Goal: Task Accomplishment & Management: Manage account settings

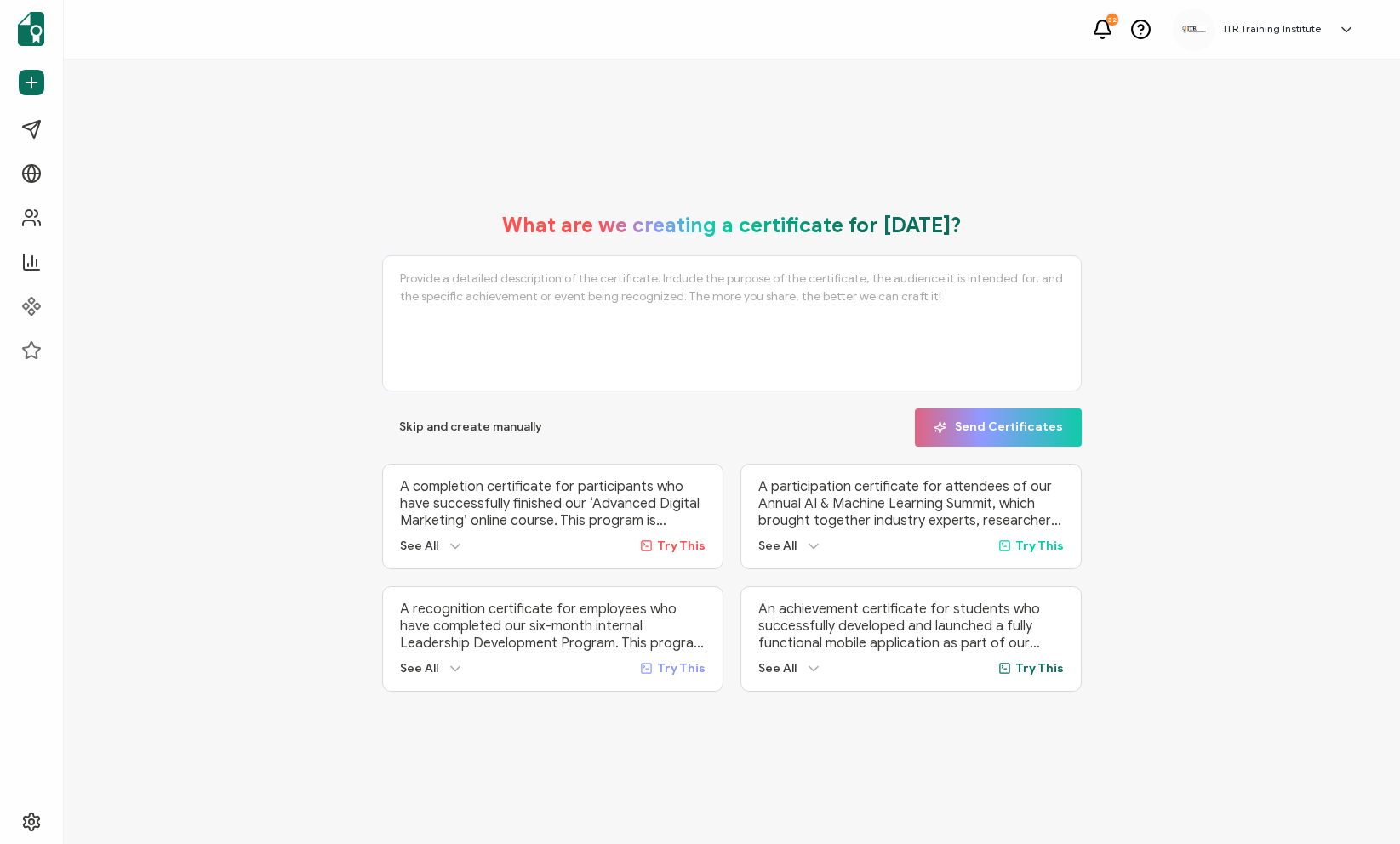
click at [1349, 29] on icon at bounding box center [1346, 29] width 9 height 4
click at [1277, 230] on span "ITR Training Institute" at bounding box center [1285, 238] width 106 height 15
click at [1348, 23] on icon at bounding box center [1346, 30] width 17 height 17
click at [1292, 230] on span "ITR Training Institute" at bounding box center [1285, 238] width 106 height 15
click at [1200, 30] on img at bounding box center [1194, 30] width 26 height 9
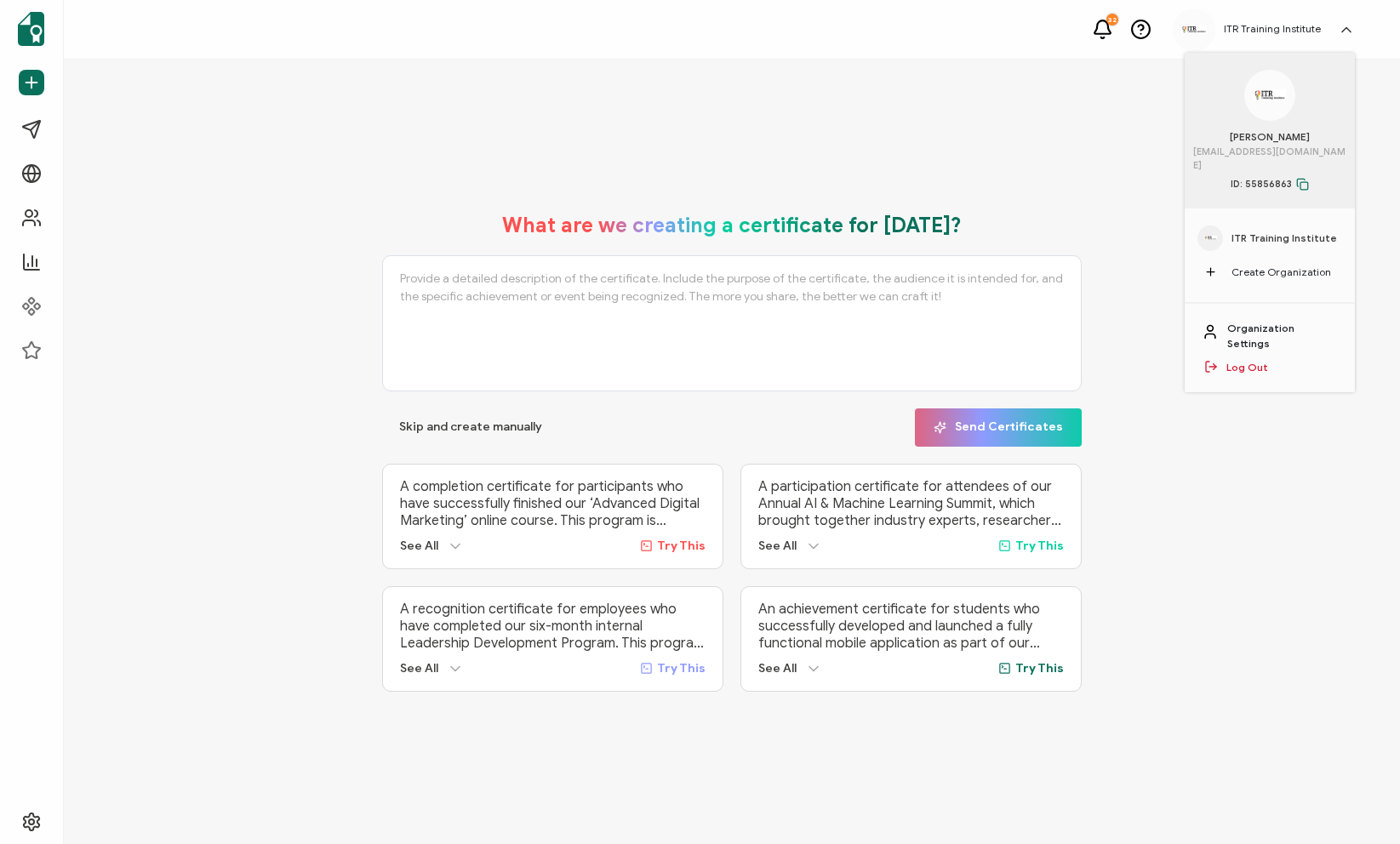
click at [1308, 321] on link "Organization Settings" at bounding box center [1283, 336] width 111 height 31
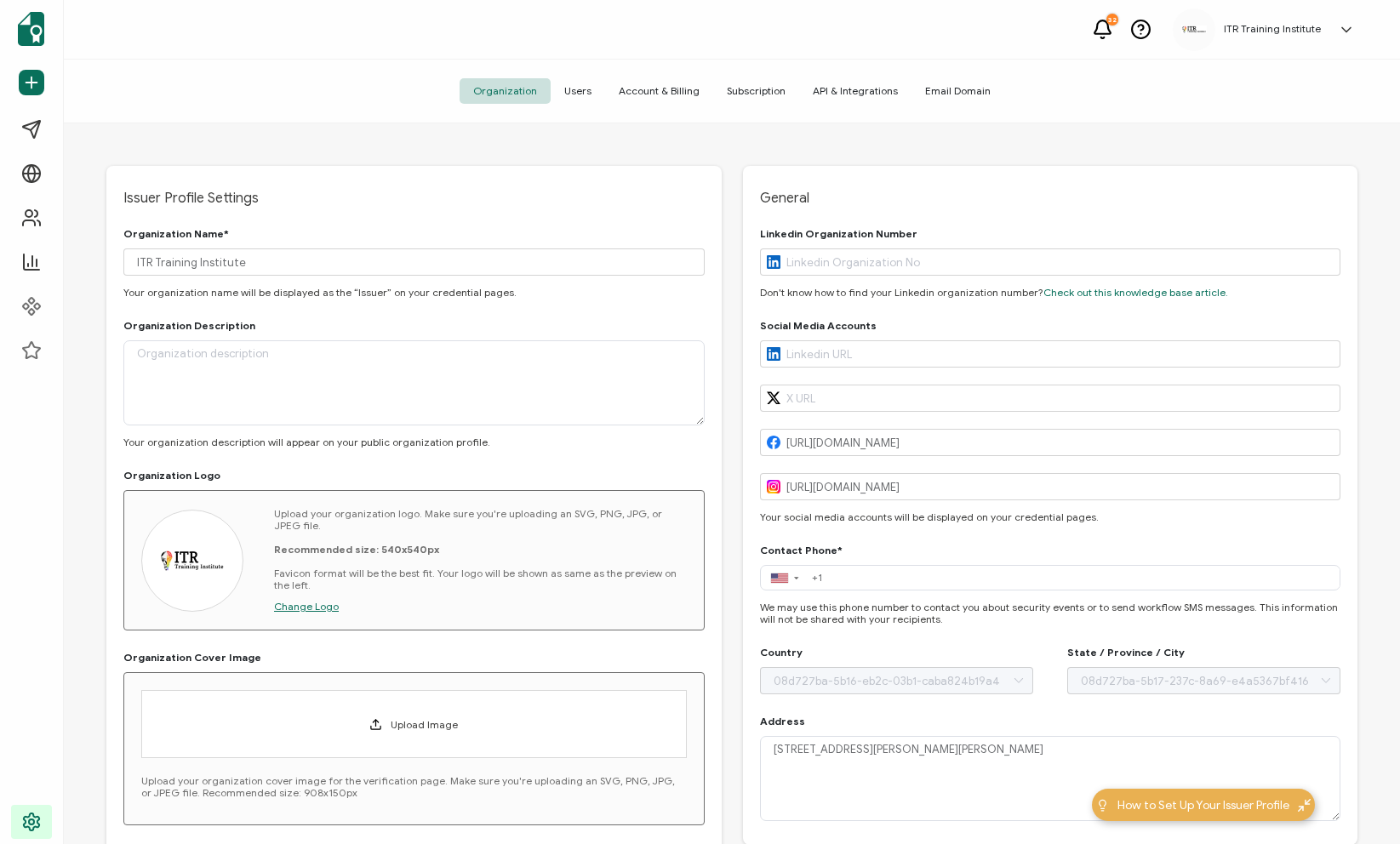
type input "[US_STATE]"
type input "[GEOGRAPHIC_DATA]"
click at [586, 90] on span "Users" at bounding box center [578, 91] width 55 height 26
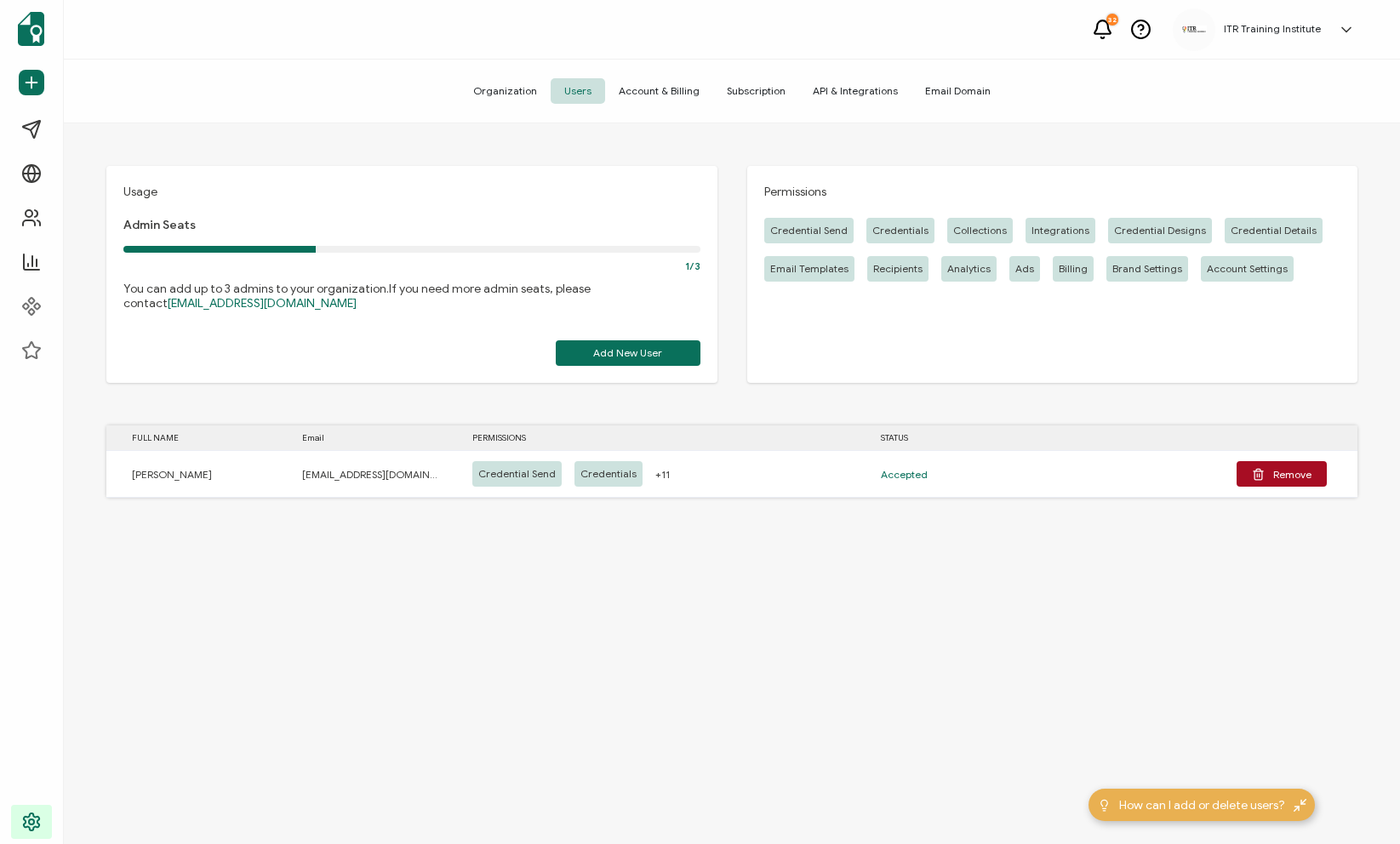
click at [868, 92] on span "API & Integrations" at bounding box center [855, 91] width 113 height 26
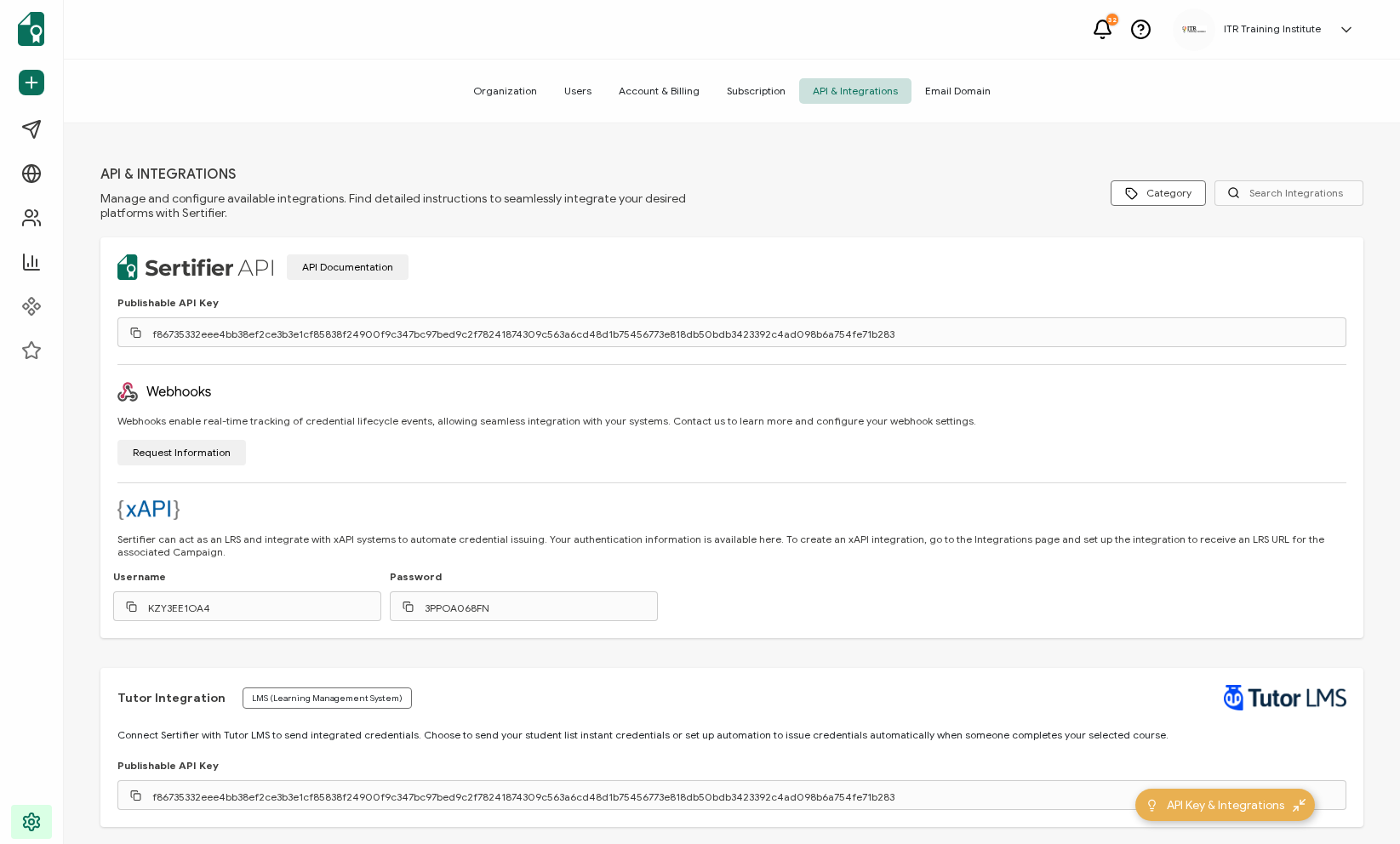
click at [518, 90] on span "Organization" at bounding box center [505, 91] width 91 height 26
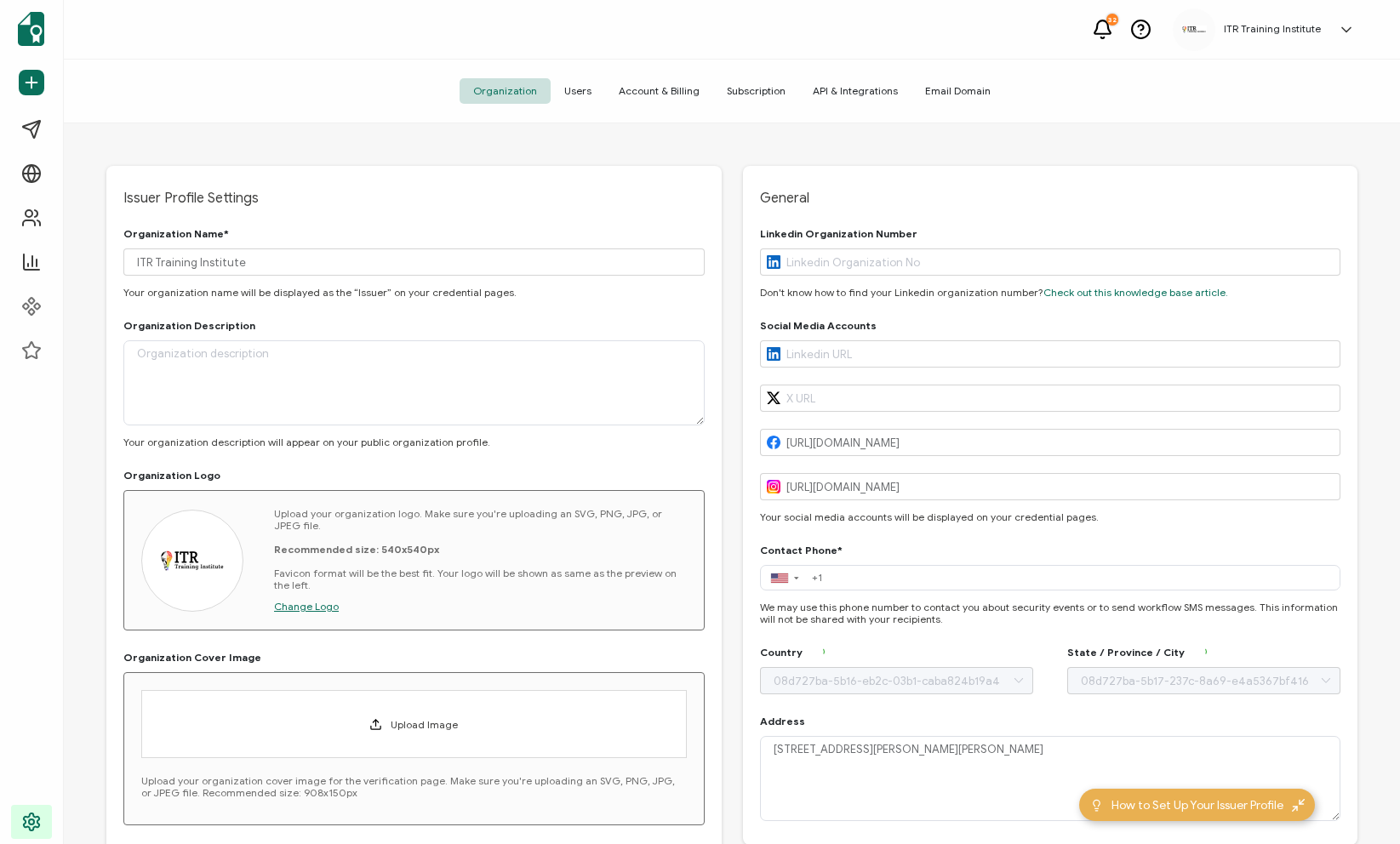
type input "[US_STATE]"
type input "[GEOGRAPHIC_DATA]"
click at [657, 92] on span "Account & Billing" at bounding box center [659, 91] width 108 height 26
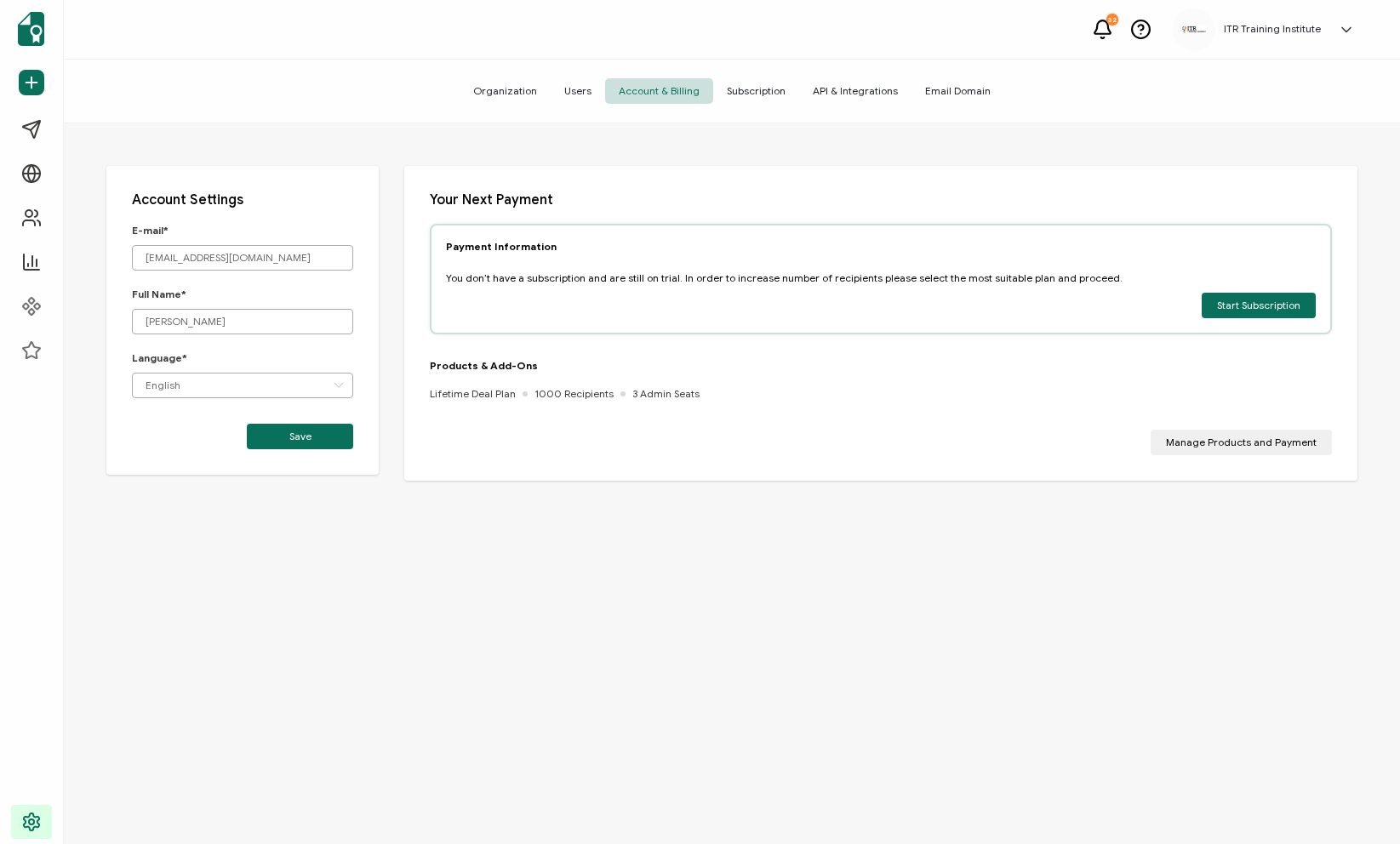
click at [744, 94] on span "Subscription" at bounding box center [755, 91] width 86 height 26
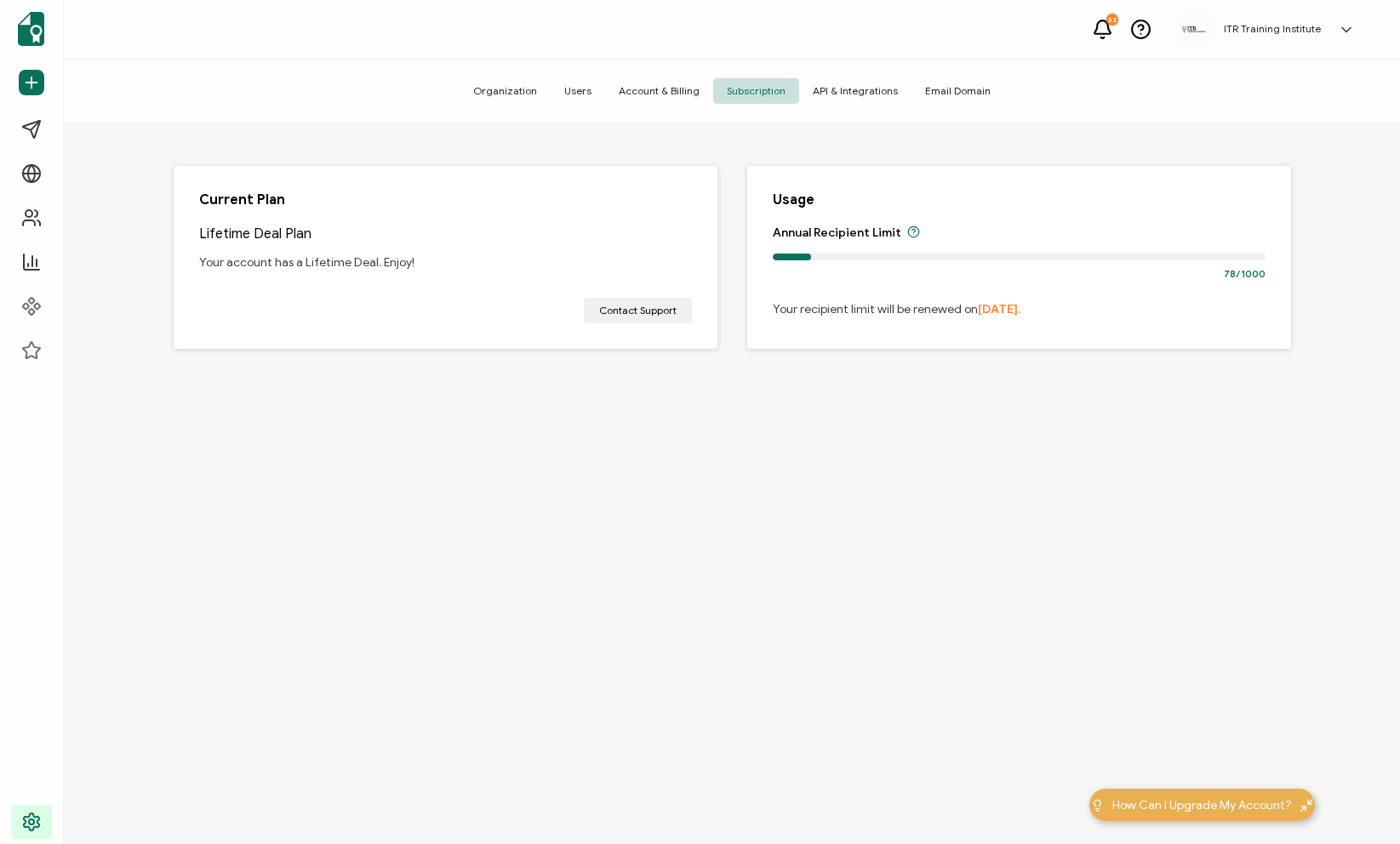
click at [859, 97] on span "API & Integrations" at bounding box center [855, 91] width 113 height 26
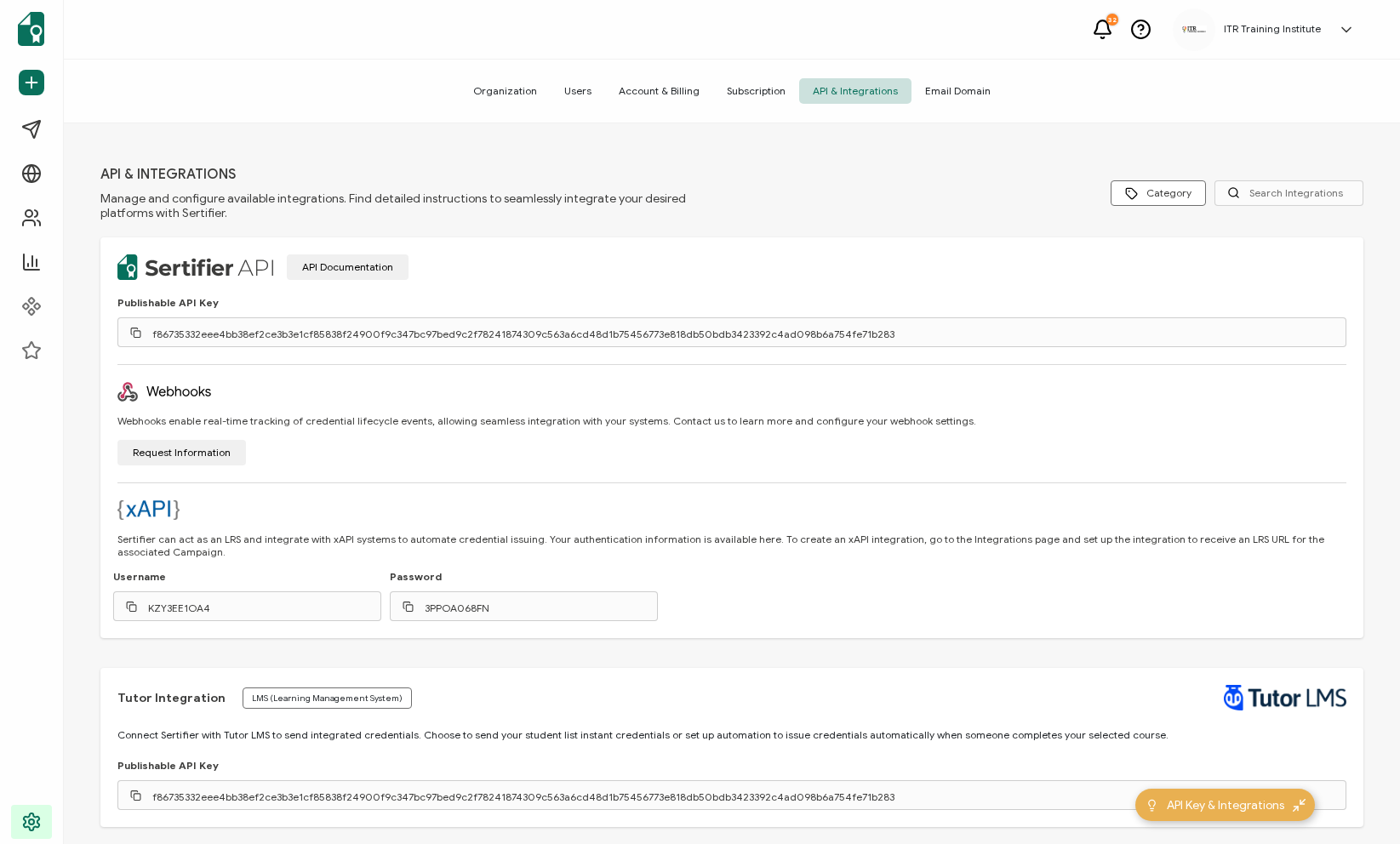
click at [1193, 28] on img at bounding box center [1194, 30] width 26 height 9
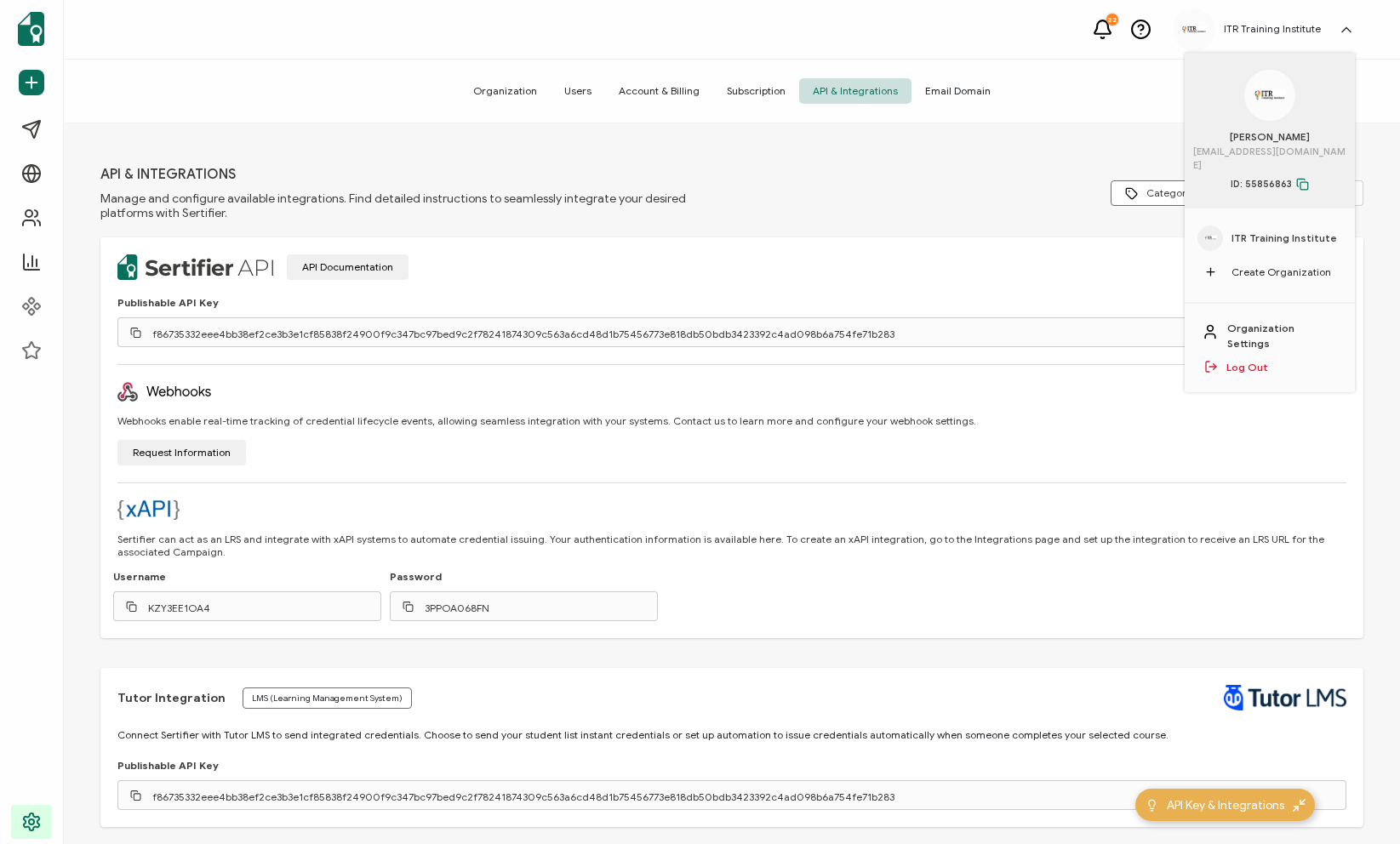
click at [1280, 28] on h5 "ITR Training Institute" at bounding box center [1273, 29] width 97 height 12
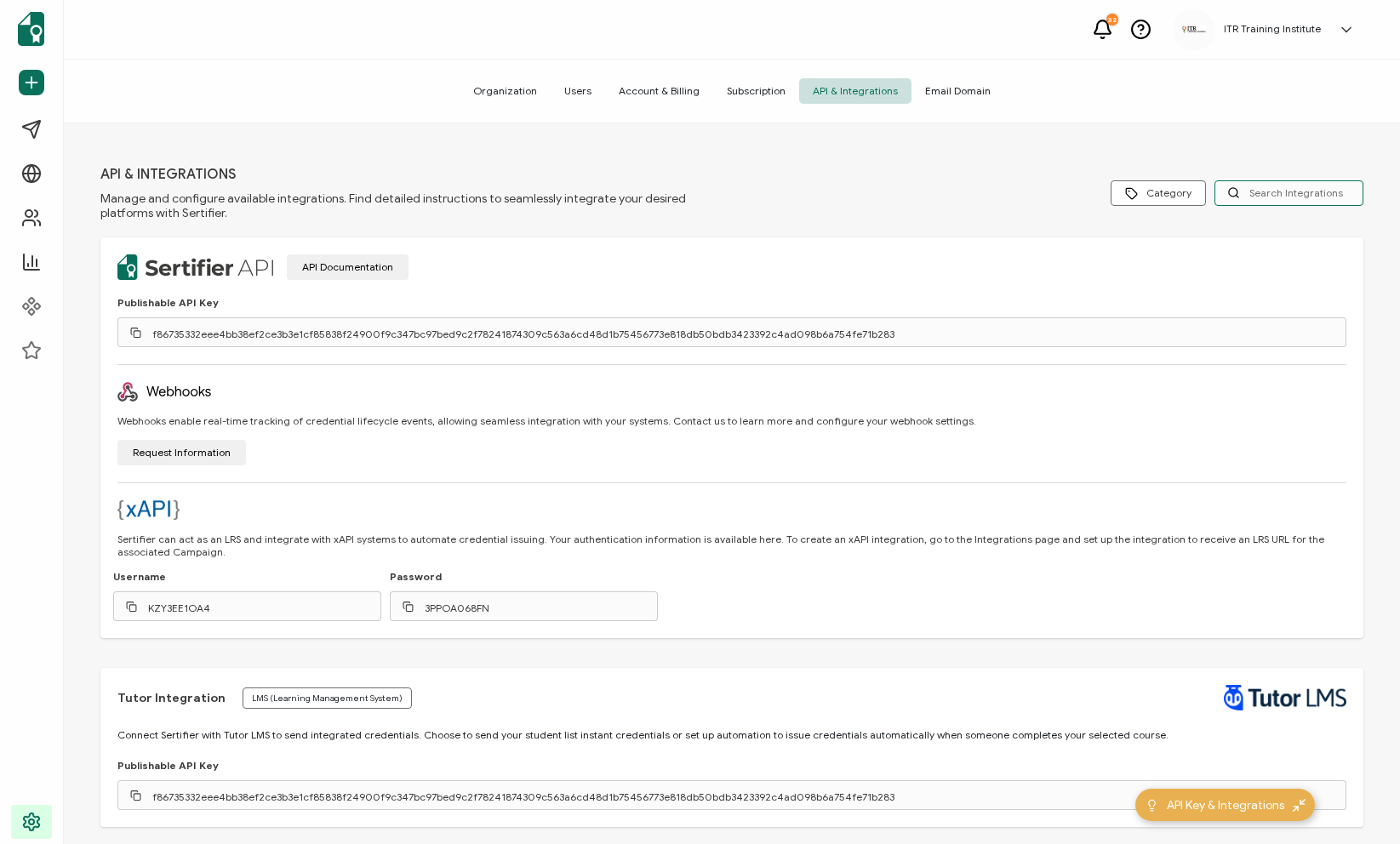
click at [1302, 192] on input "text" at bounding box center [1289, 193] width 149 height 26
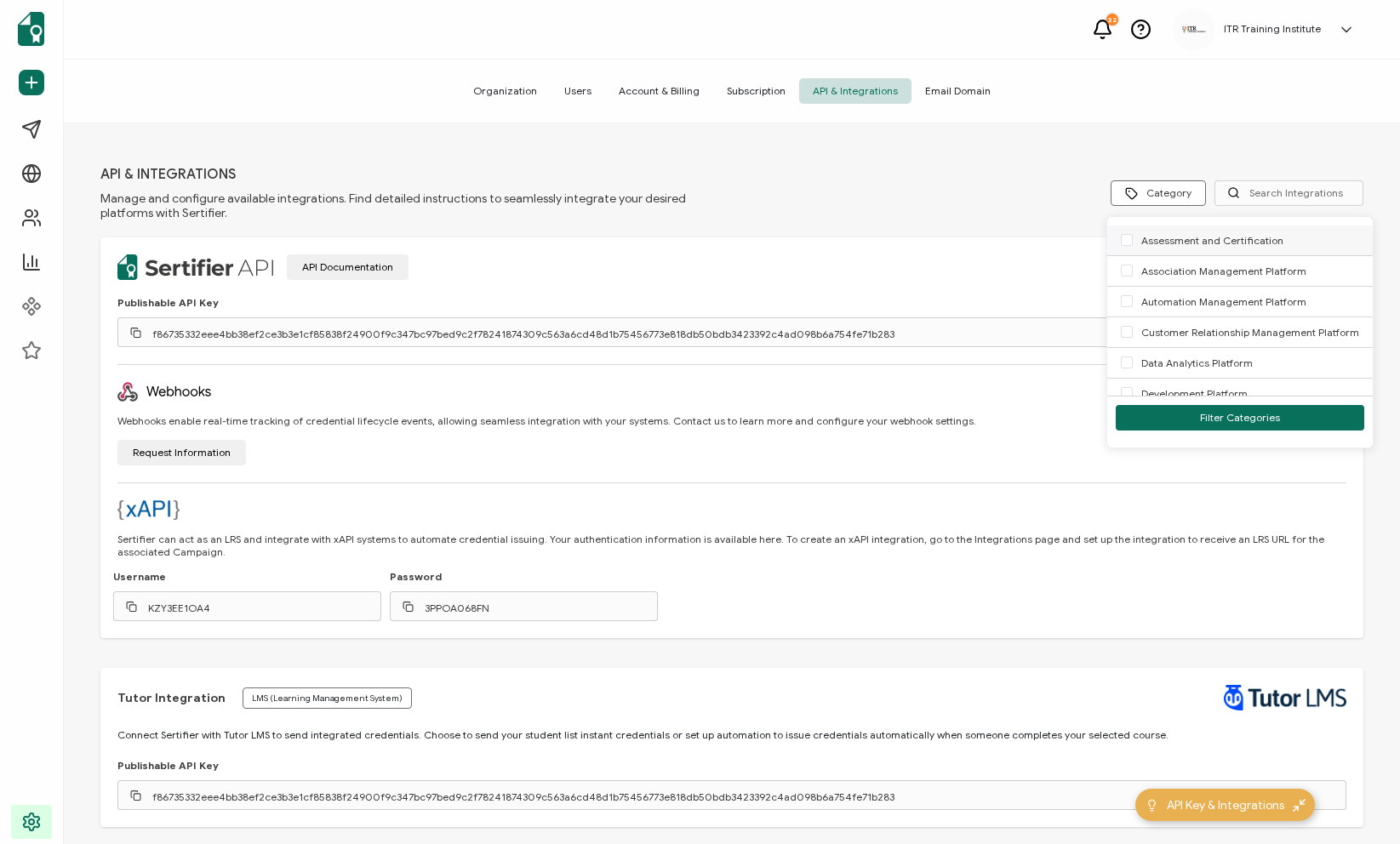
click at [1157, 239] on span "Assessment and Certification" at bounding box center [1212, 240] width 142 height 13
click at [1133, 234] on input "Assessment and Certification" at bounding box center [1133, 234] width 0 height 0
click at [1158, 239] on span "Assessment and Certification" at bounding box center [1212, 240] width 142 height 13
click at [1133, 234] on input "Assessment and Certification" at bounding box center [1133, 234] width 0 height 0
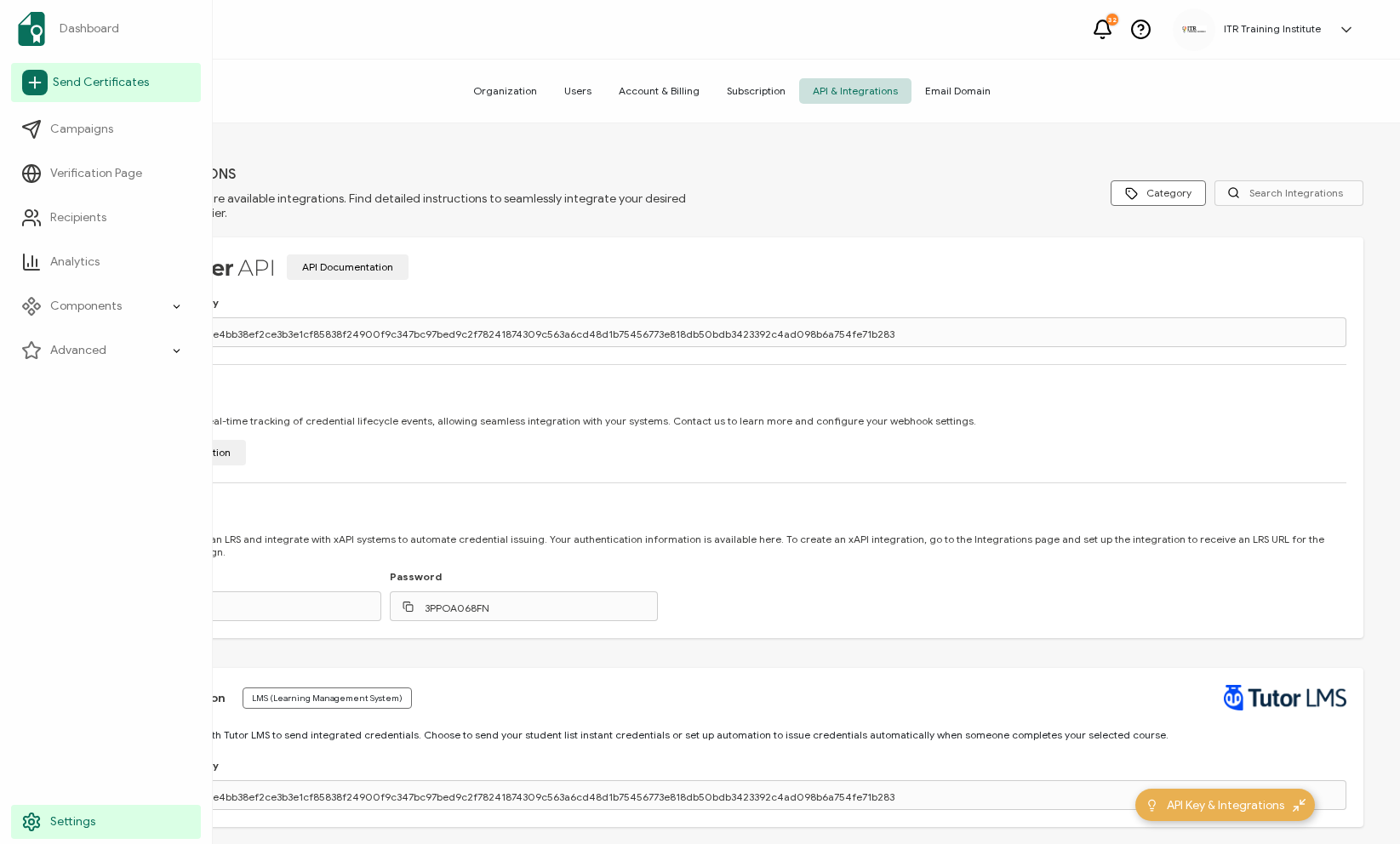
click at [118, 84] on span "Send Certificates" at bounding box center [101, 83] width 96 height 17
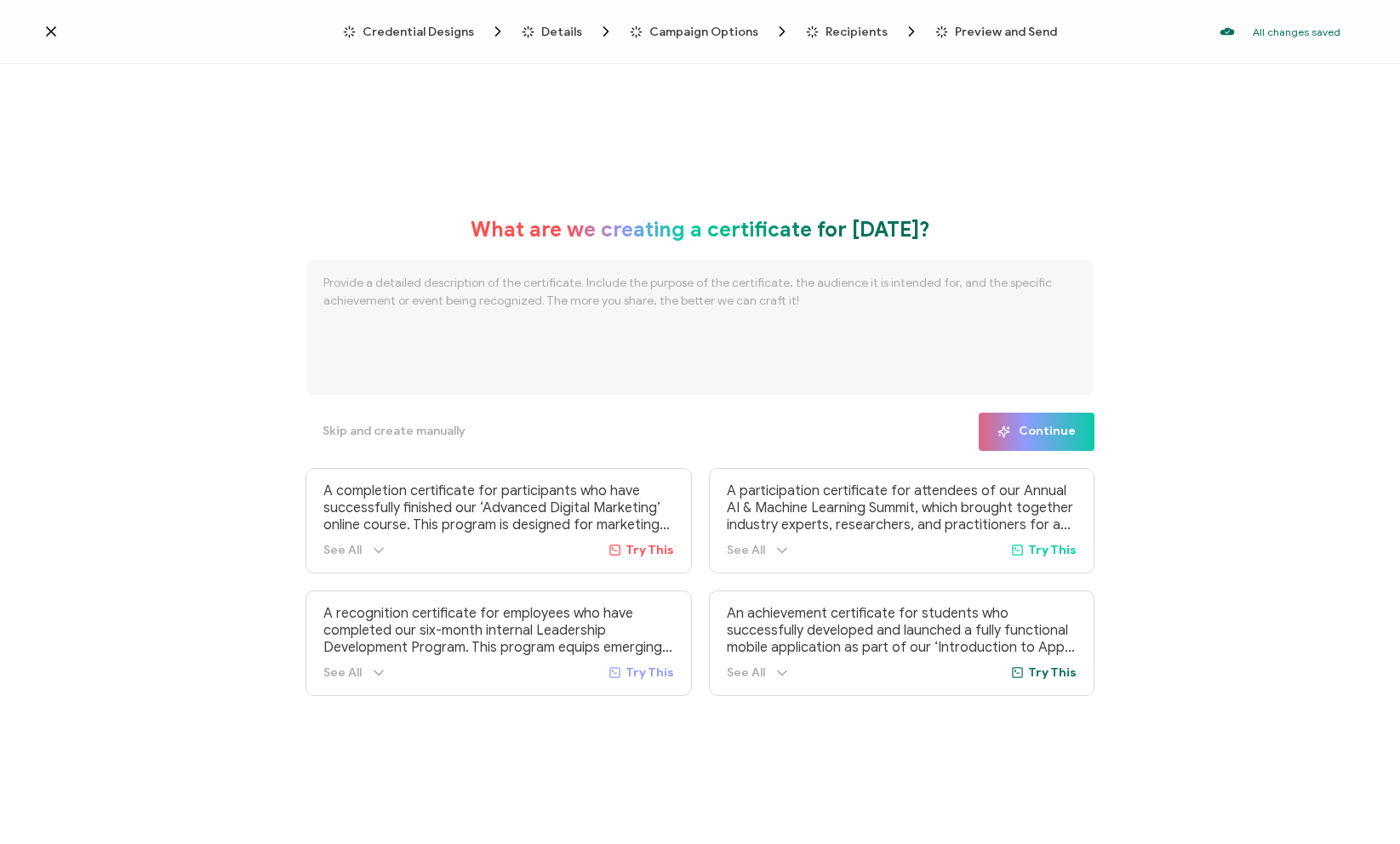
click at [51, 29] on icon at bounding box center [51, 32] width 17 height 17
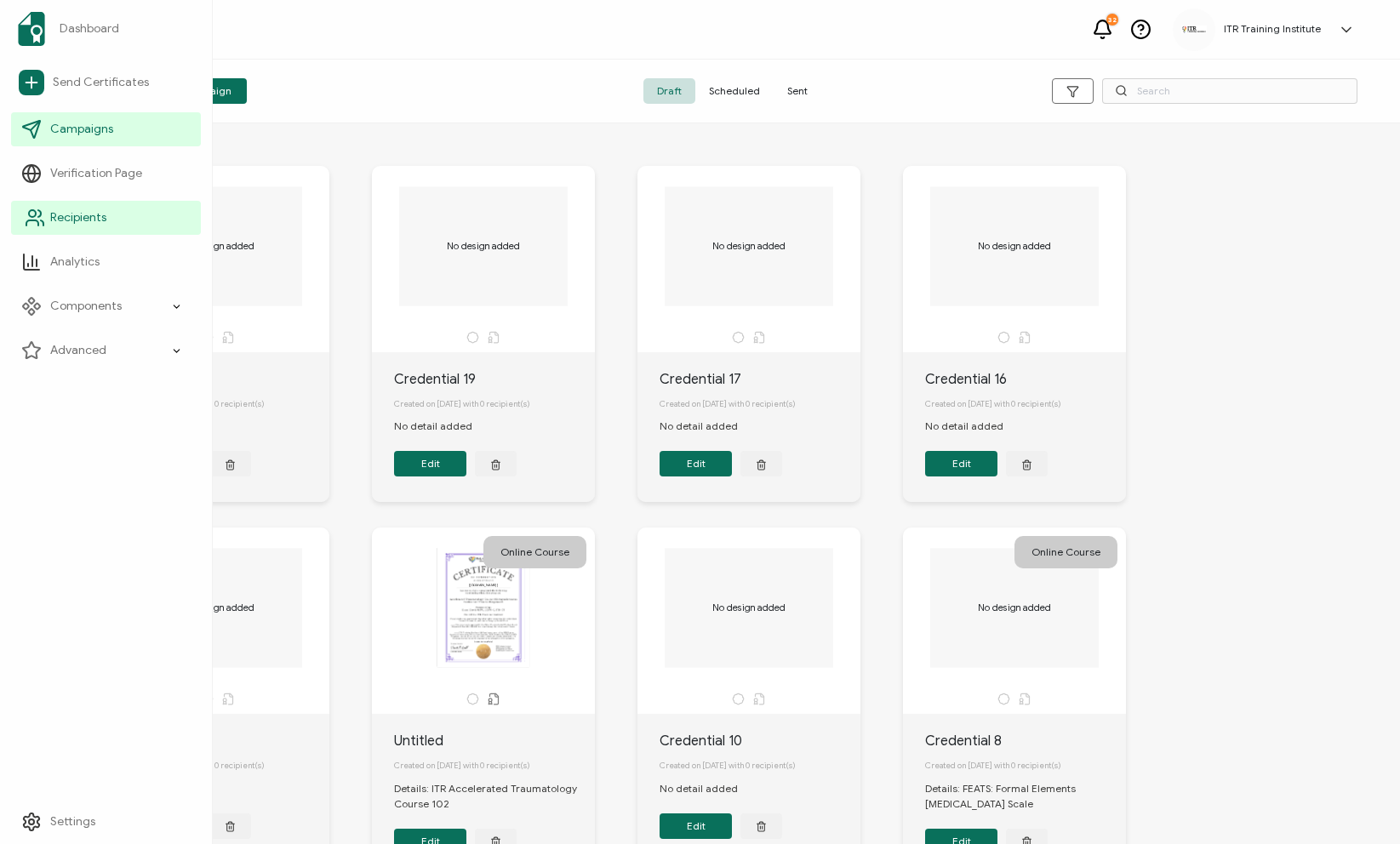
click at [96, 218] on span "Recipients" at bounding box center [79, 218] width 56 height 17
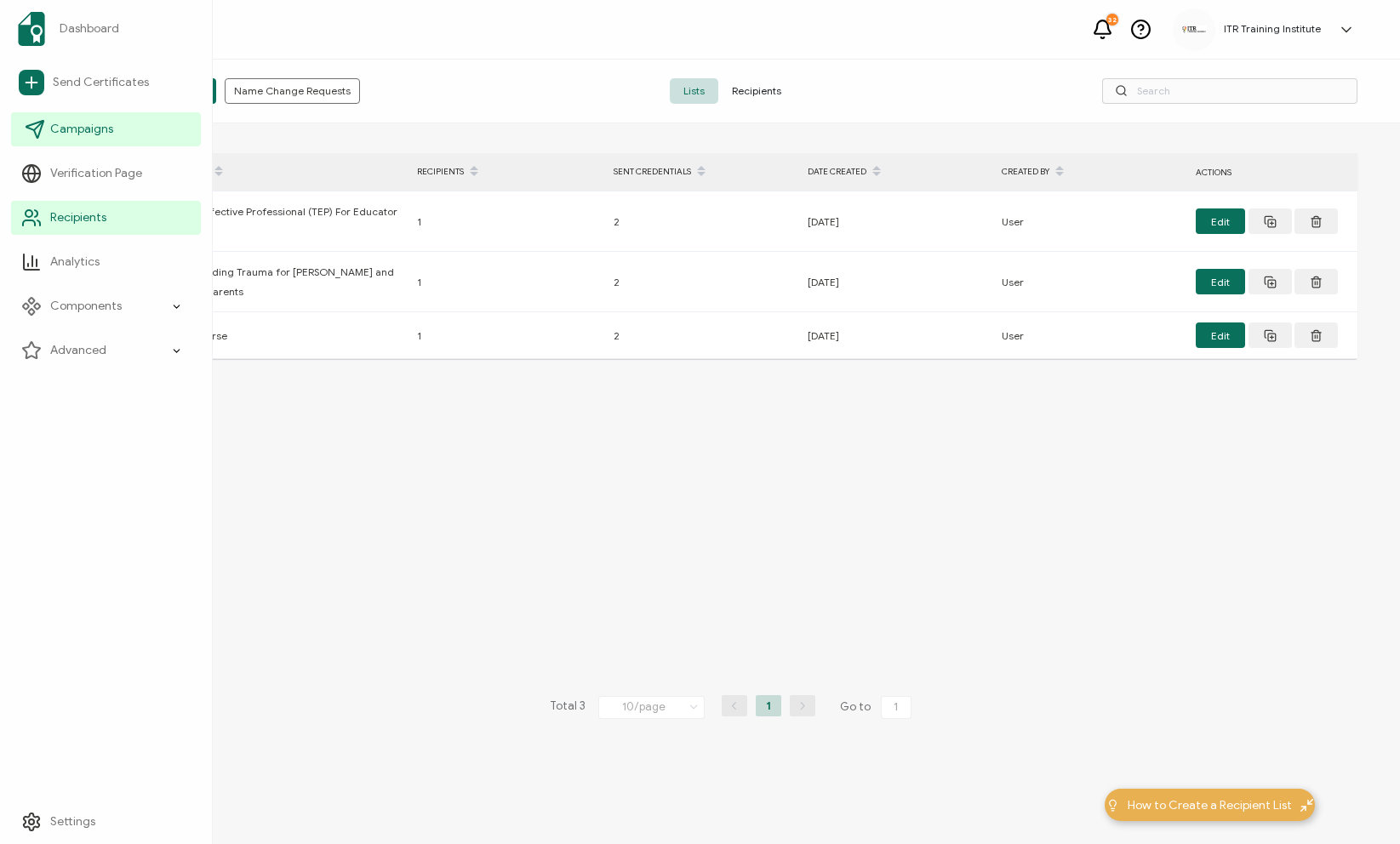
click at [65, 131] on span "Campaigns" at bounding box center [82, 130] width 63 height 17
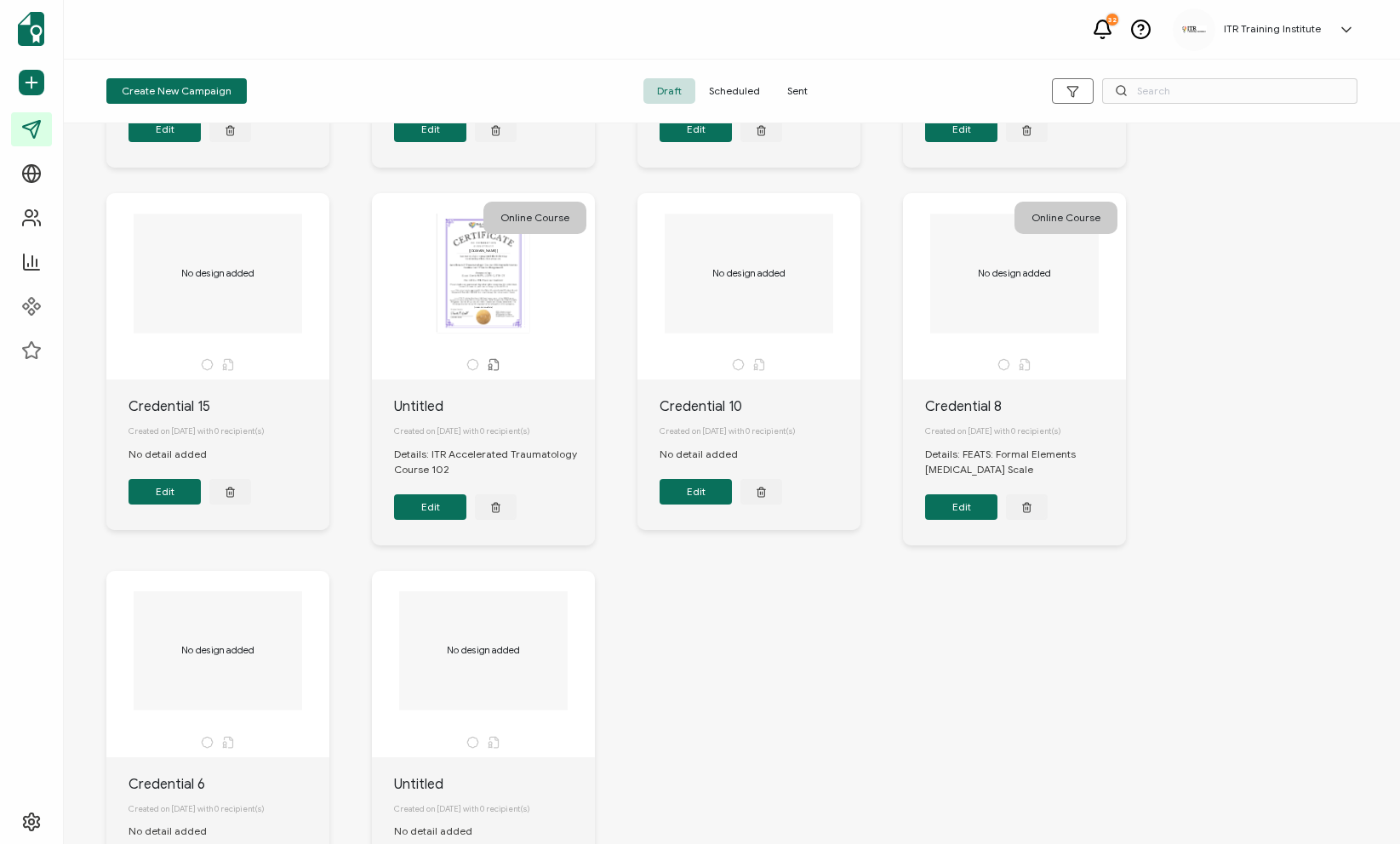
scroll to position [330, 0]
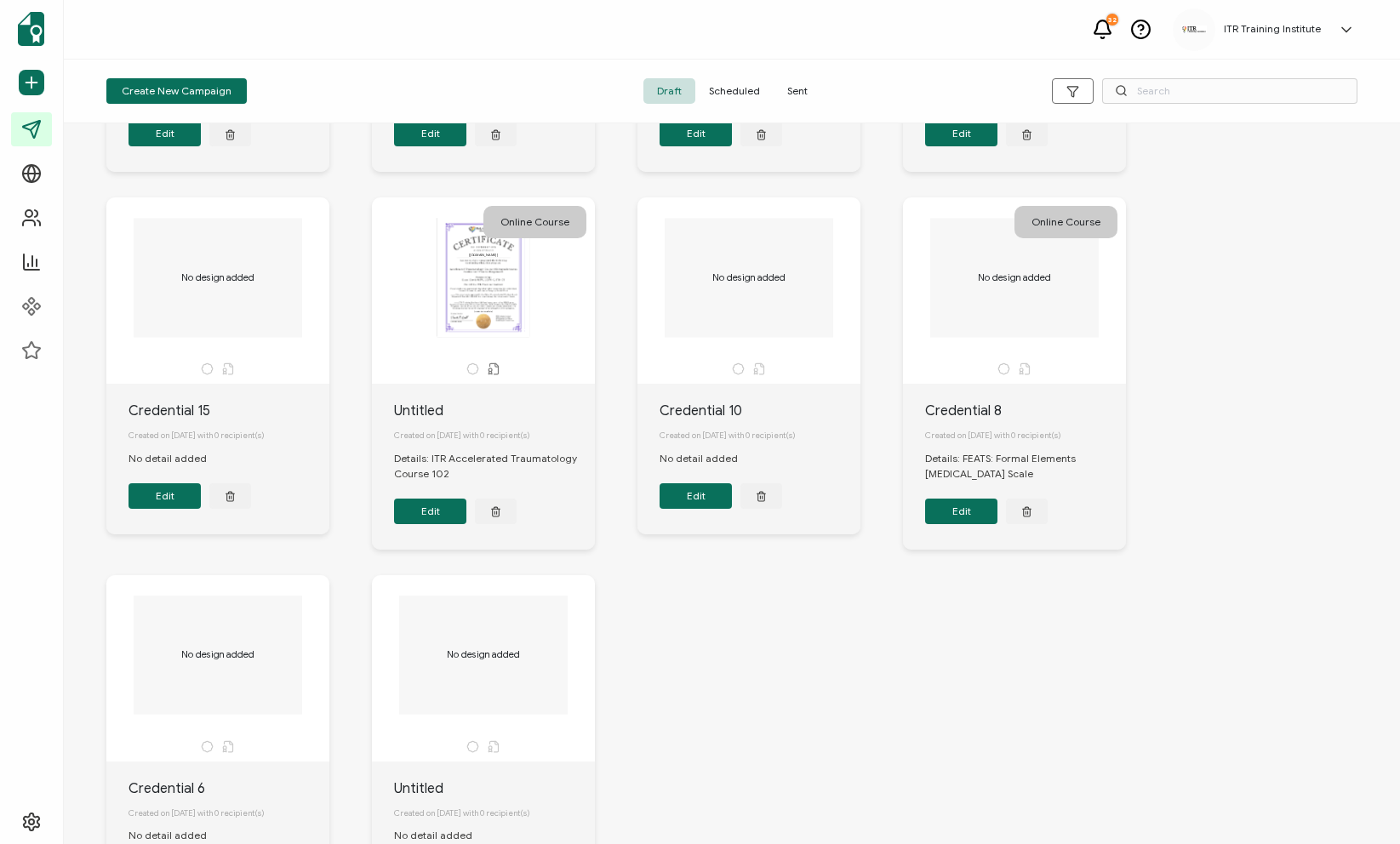
click at [490, 267] on div "This box will change accordingly to the corresponding values in the recipient l…" at bounding box center [483, 277] width 178 height 119
click at [494, 374] on icon at bounding box center [493, 369] width 13 height 13
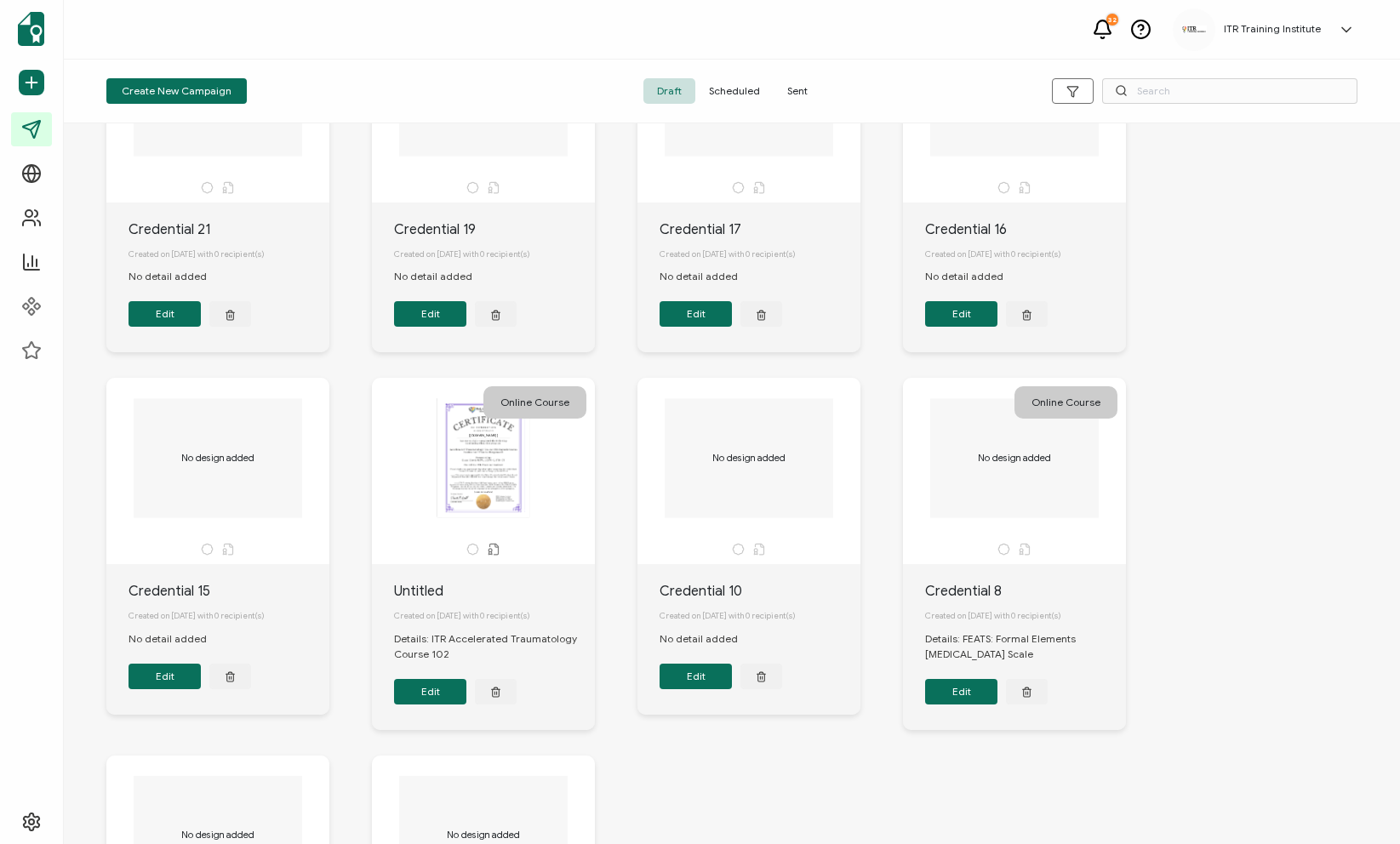
scroll to position [174, 0]
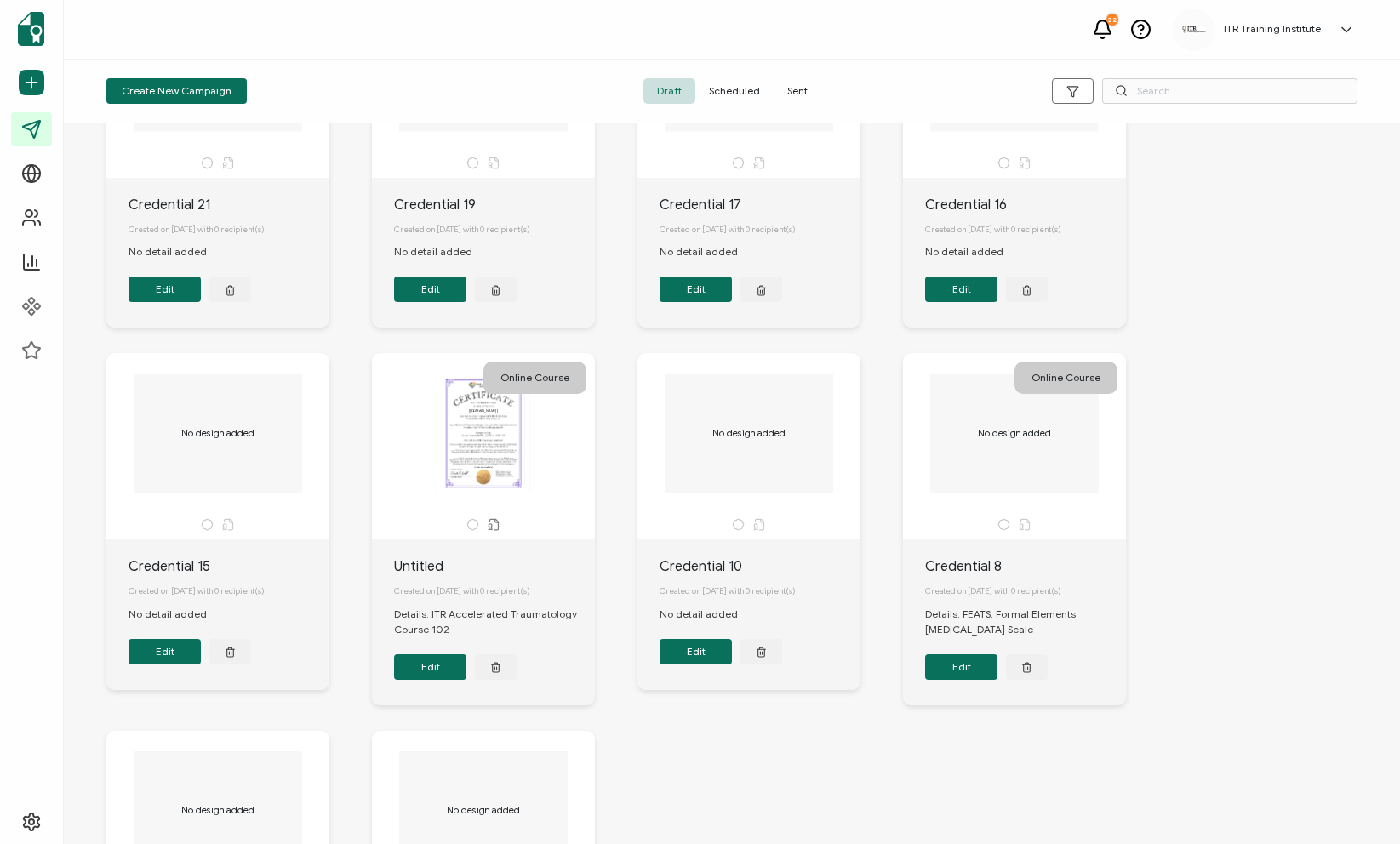
click at [795, 89] on span "Sent" at bounding box center [797, 91] width 48 height 26
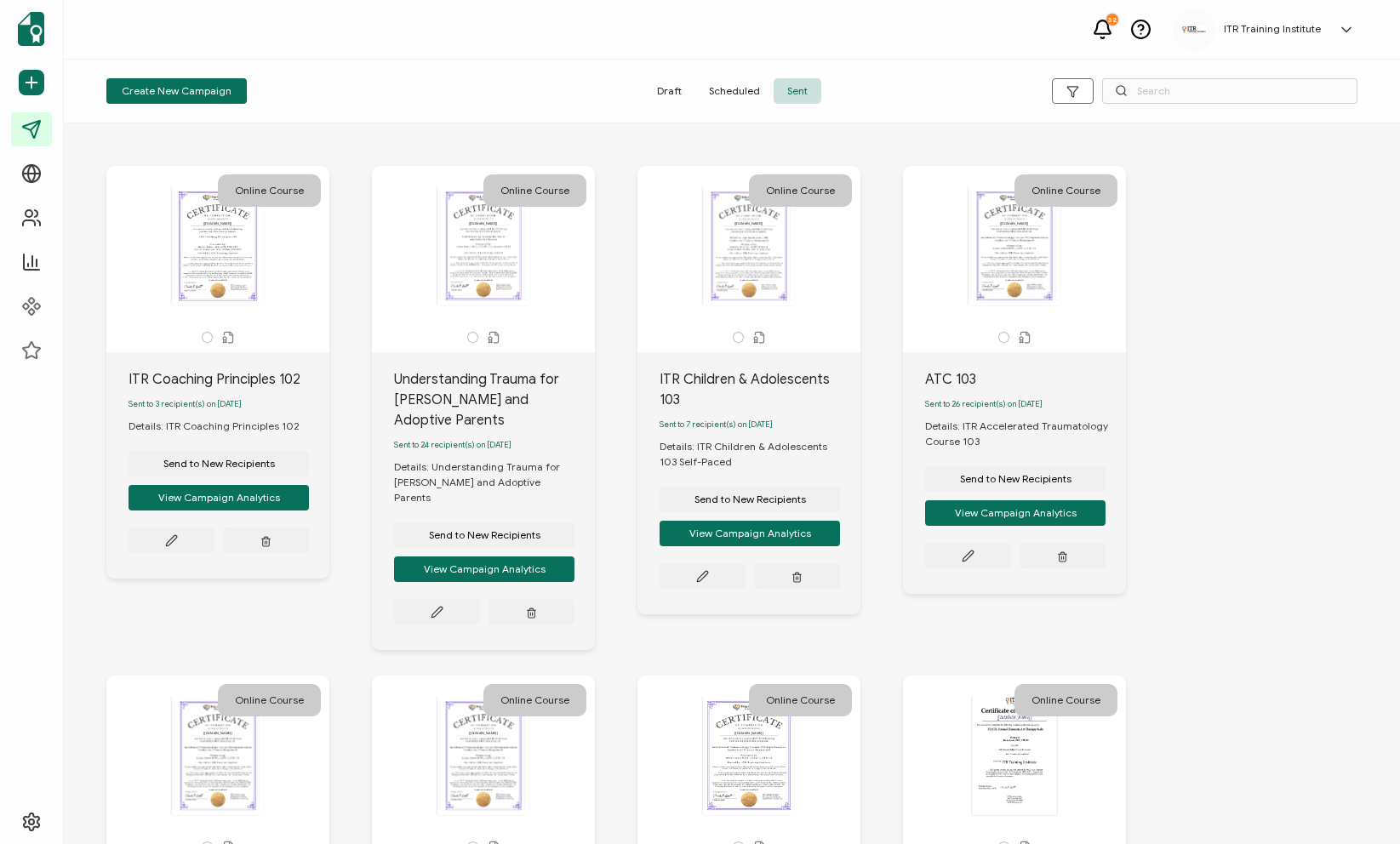
scroll to position [3, 0]
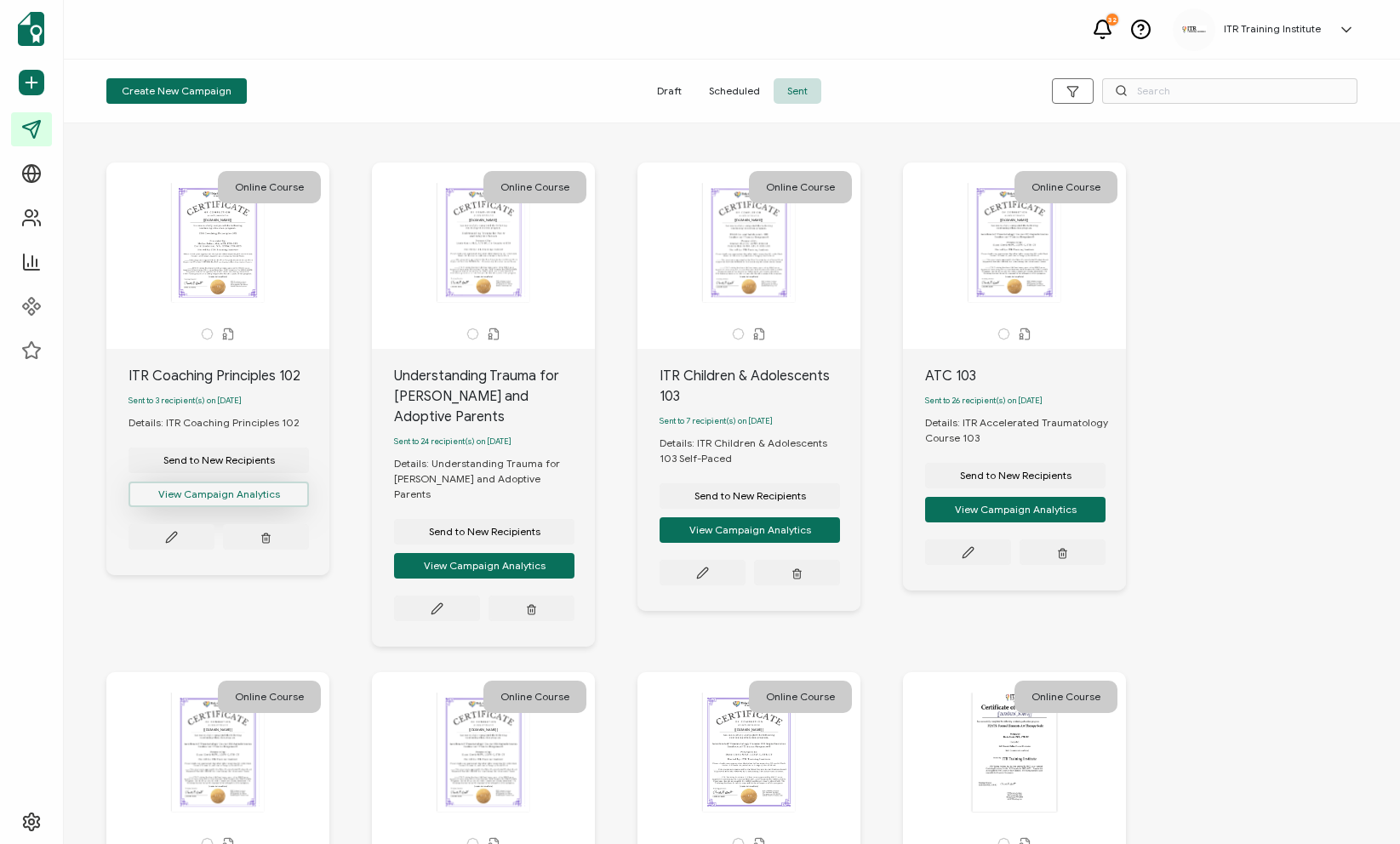
click at [234, 501] on button "View Campaign Analytics" at bounding box center [219, 494] width 180 height 26
